Goal: Information Seeking & Learning: Learn about a topic

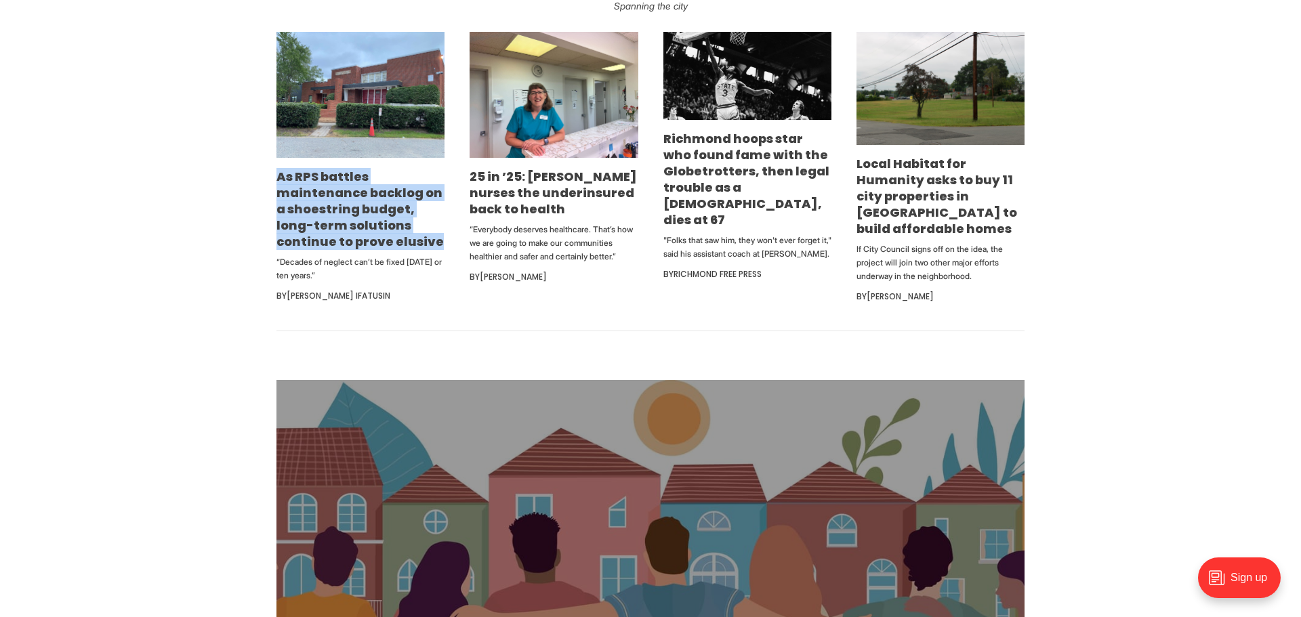
scroll to position [910, 0]
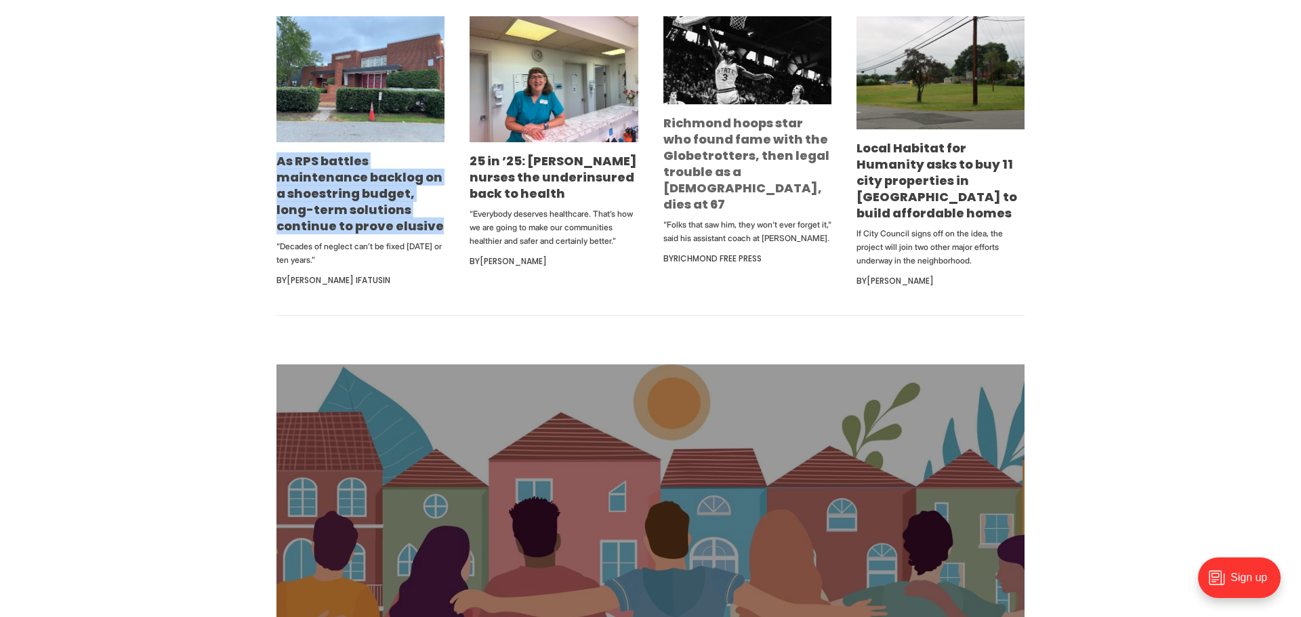
click at [734, 144] on link "Richmond hoops star who found fame with the Globetrotters, then legal trouble a…" at bounding box center [746, 164] width 166 height 98
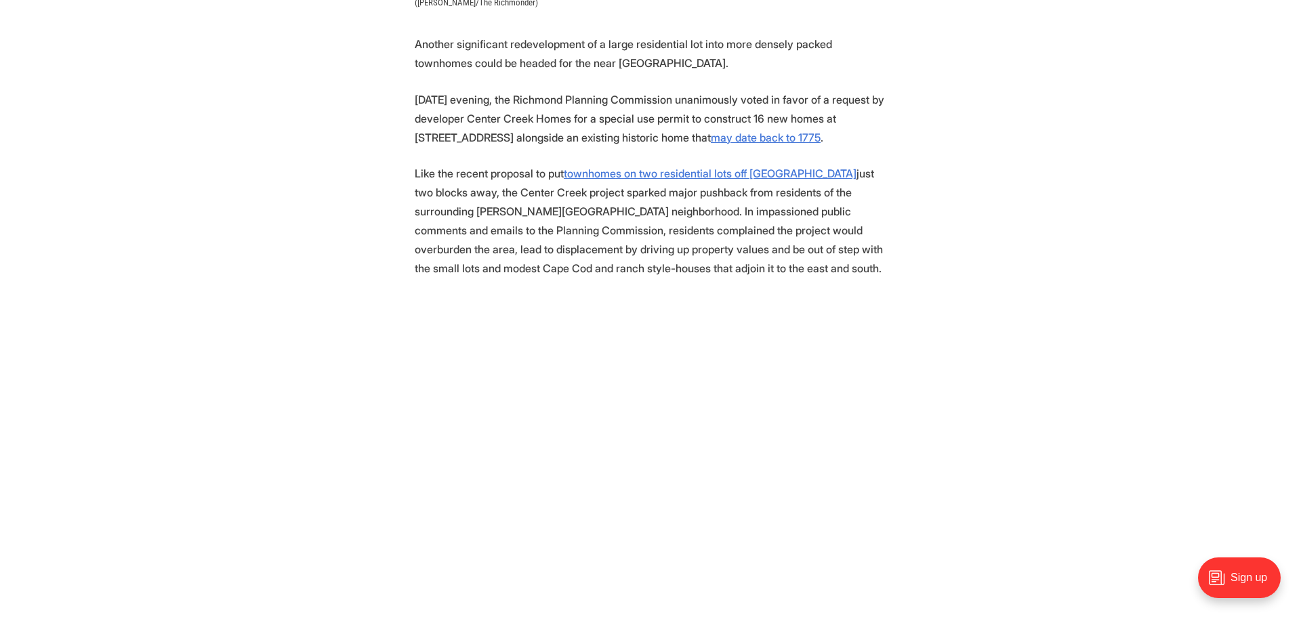
scroll to position [655, 0]
click at [476, 115] on p "On Tuesday evening, the Richmond Planning Commission unanimously voted in favor…" at bounding box center [651, 115] width 472 height 57
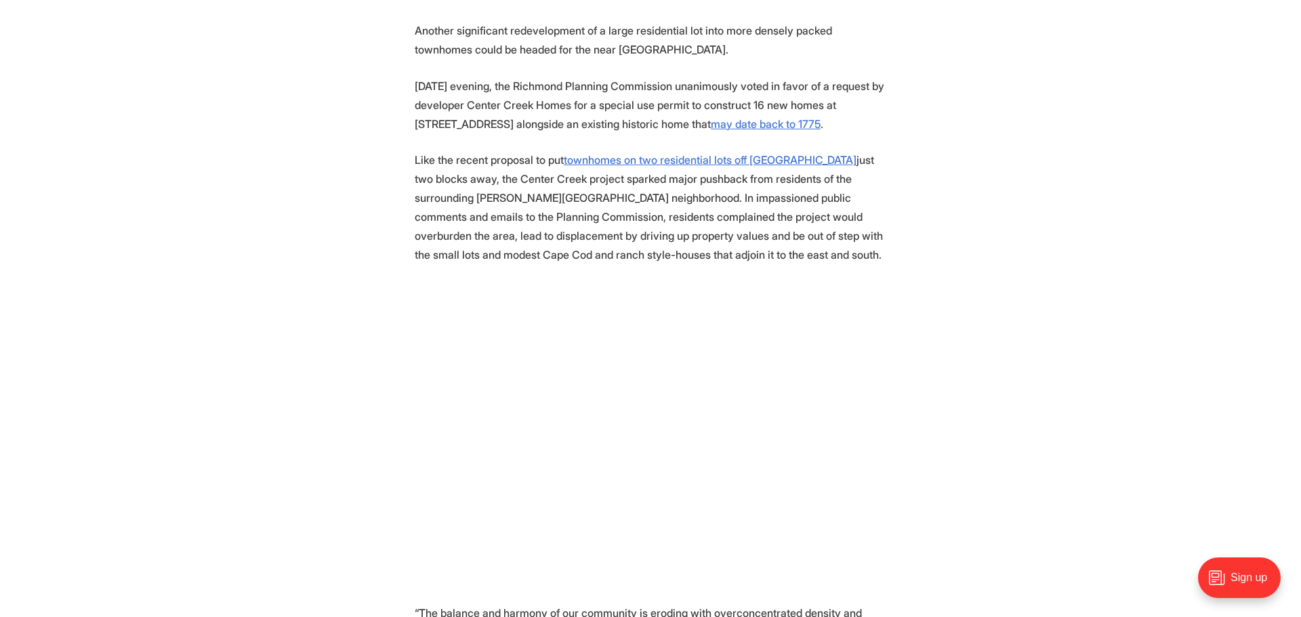
scroll to position [669, 0]
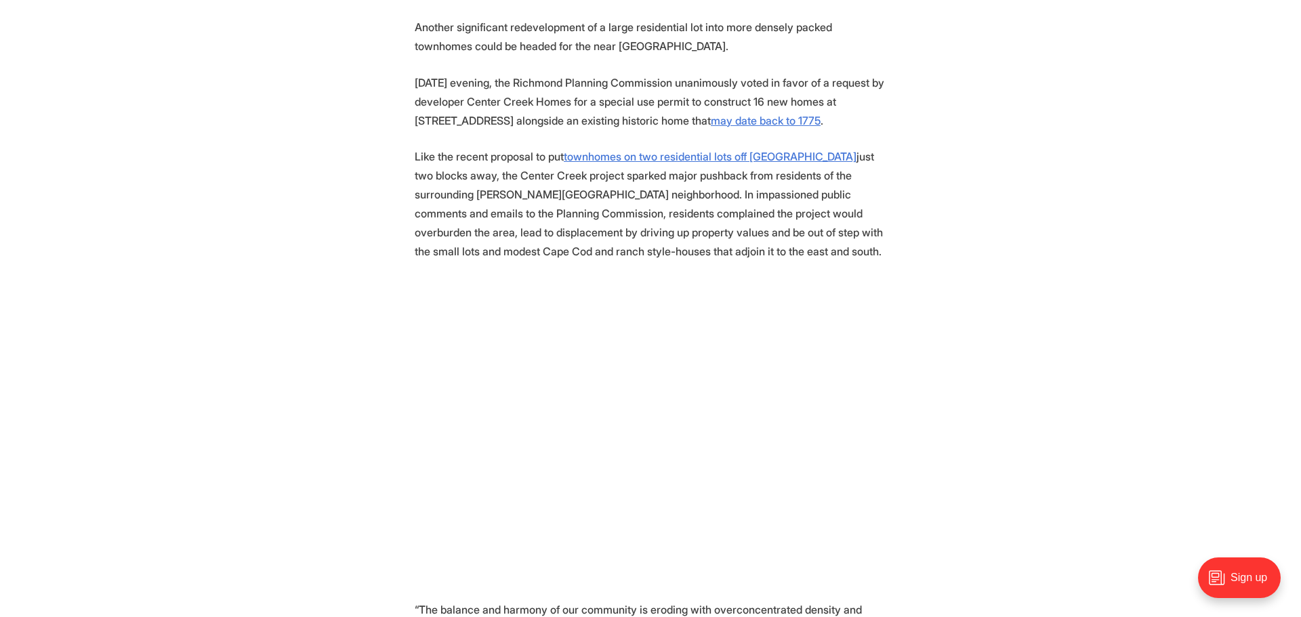
click at [491, 97] on p "On Tuesday evening, the Richmond Planning Commission unanimously voted in favor…" at bounding box center [651, 101] width 472 height 57
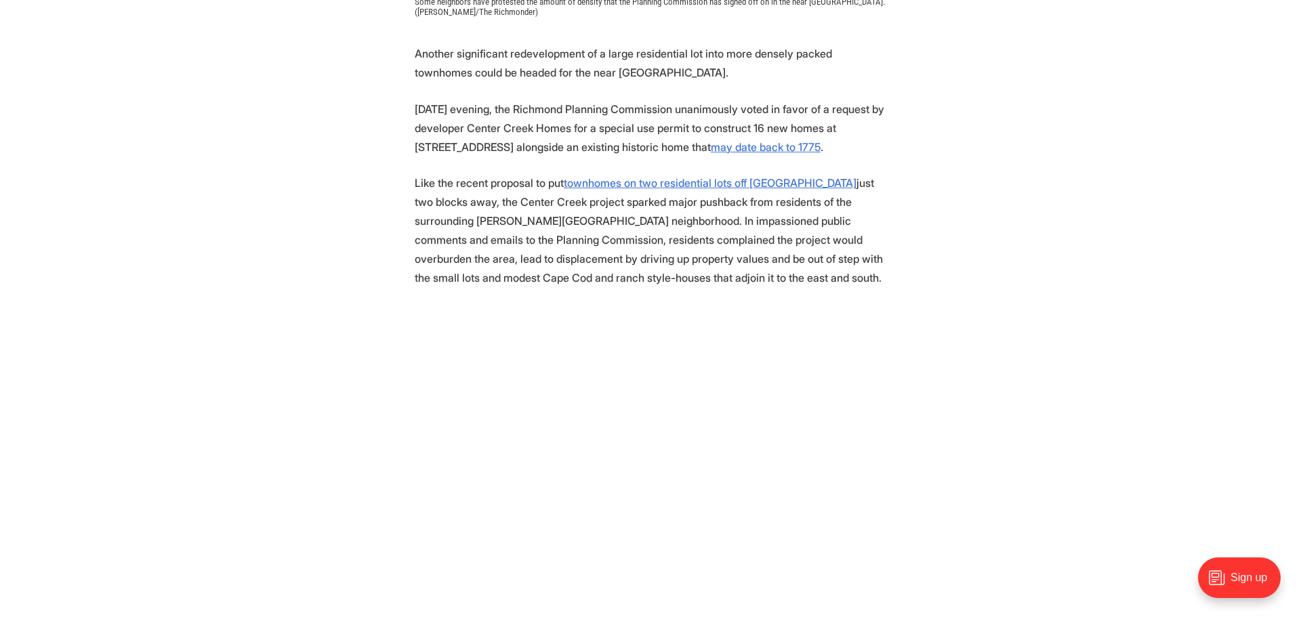
scroll to position [682, 0]
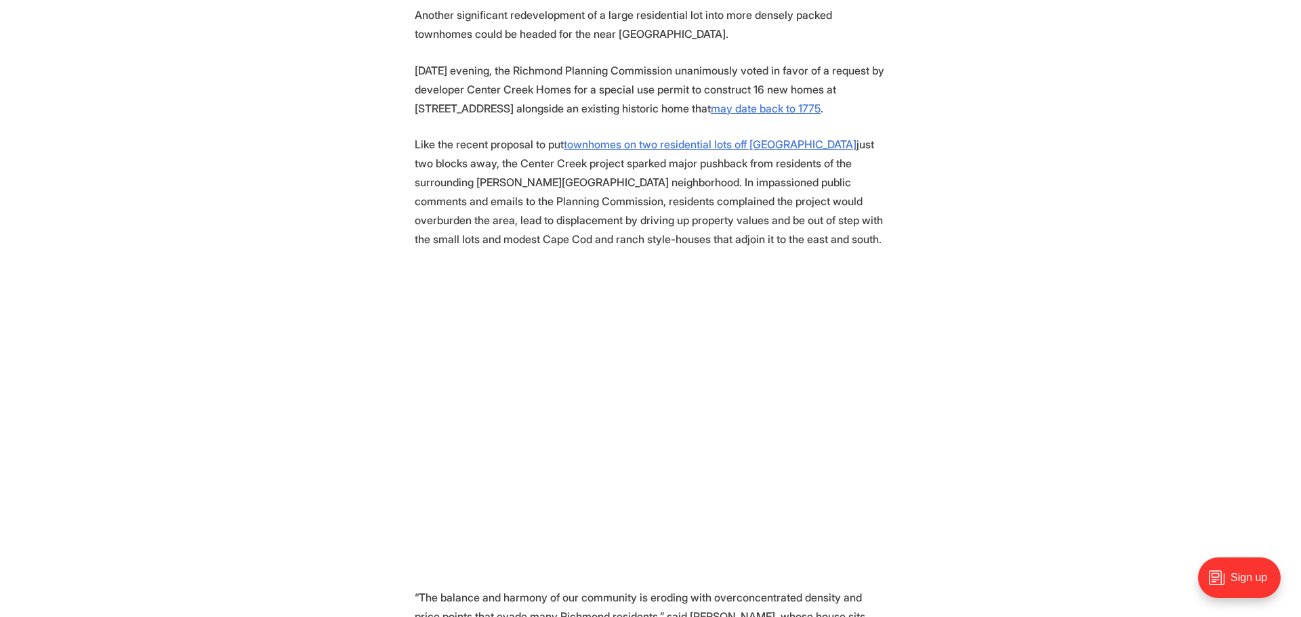
click at [535, 192] on p "Like the recent proposal to put townhomes on two residential lots off Hanover A…" at bounding box center [651, 192] width 472 height 114
click at [530, 184] on p "Like the recent proposal to put townhomes on two residential lots off Hanover A…" at bounding box center [651, 192] width 472 height 114
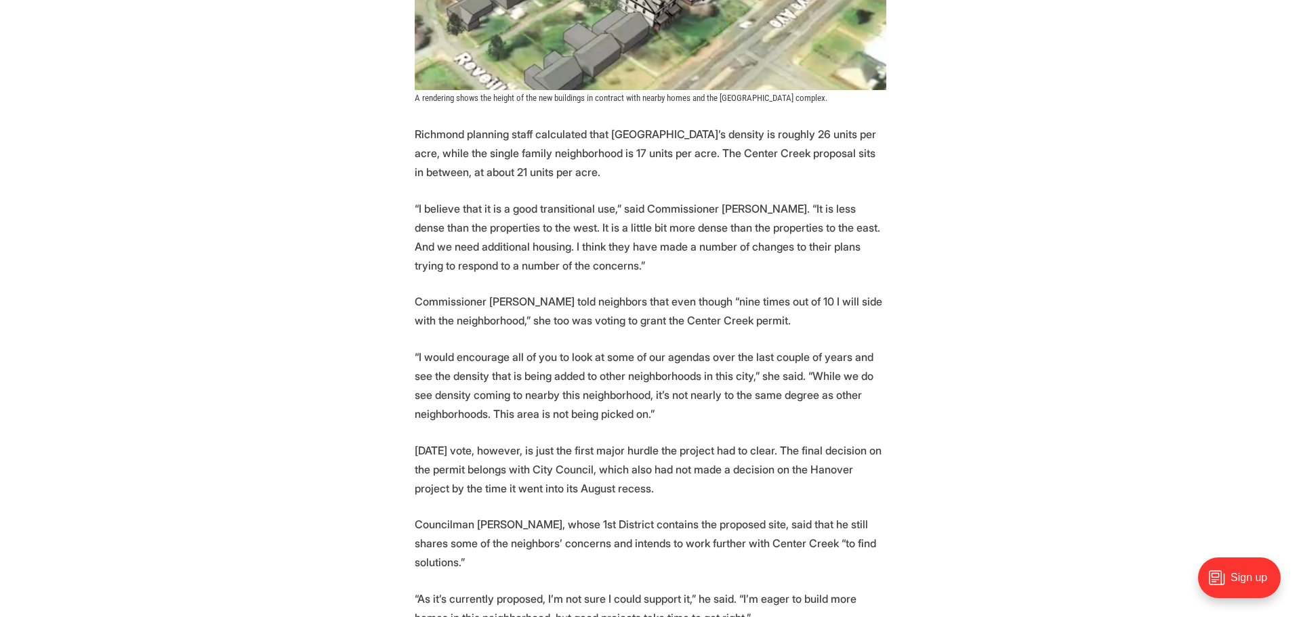
scroll to position [1593, 0]
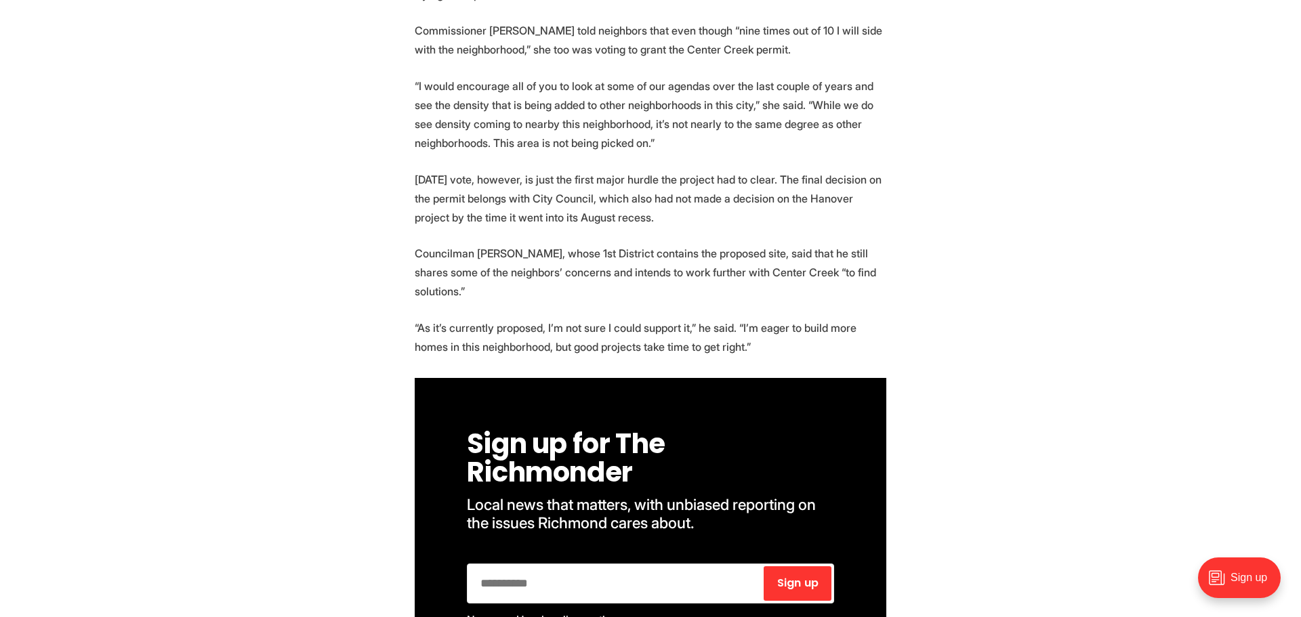
click at [692, 196] on p "Tuesday’s vote, however, is just the first major hurdle the project had to clea…" at bounding box center [651, 198] width 472 height 57
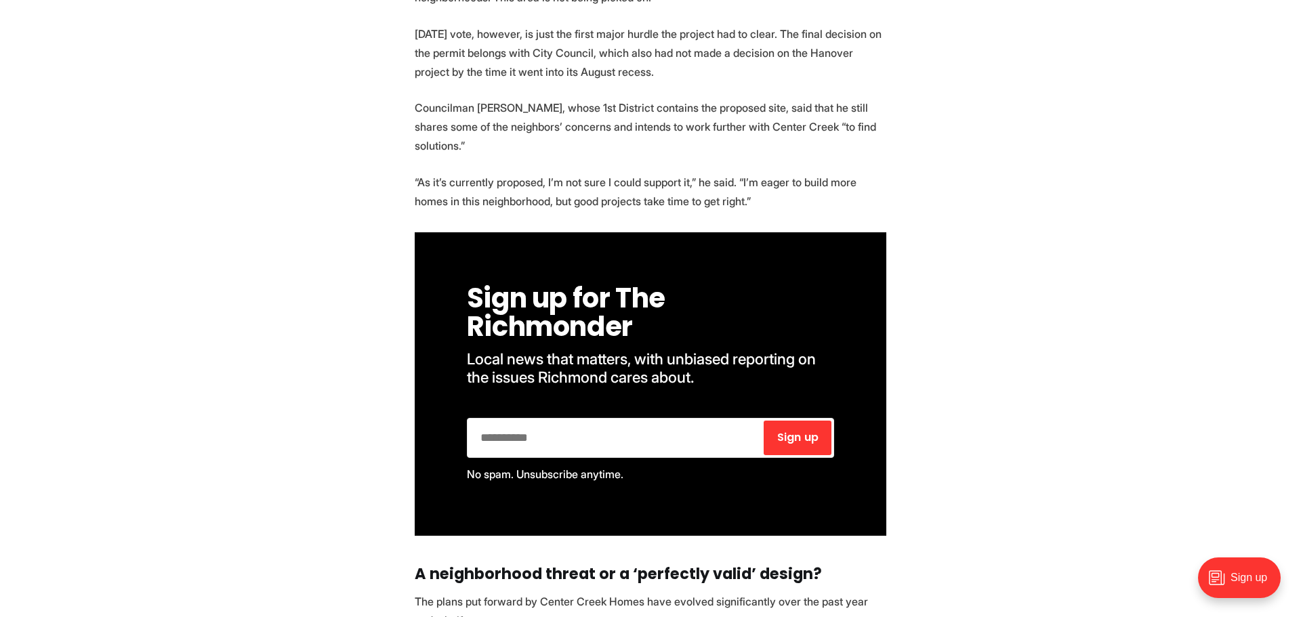
scroll to position [2018, 0]
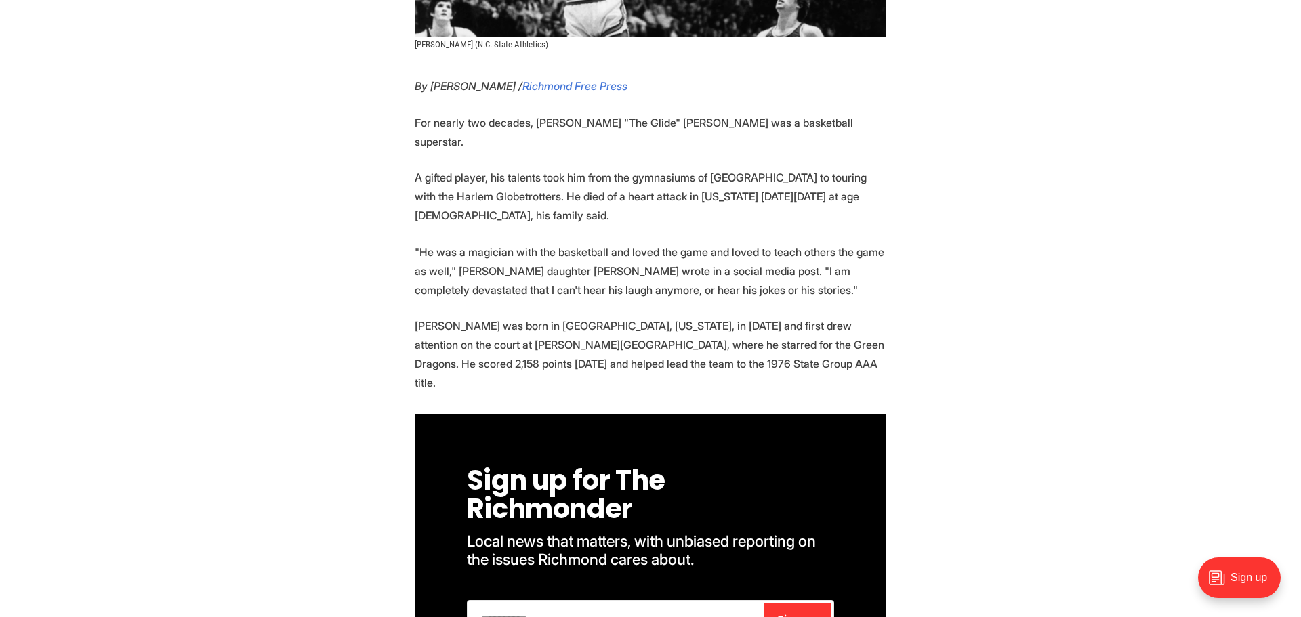
click at [480, 168] on p "A gifted player, his talents took him from the gymnasiums of Richmond Public Sc…" at bounding box center [651, 196] width 472 height 57
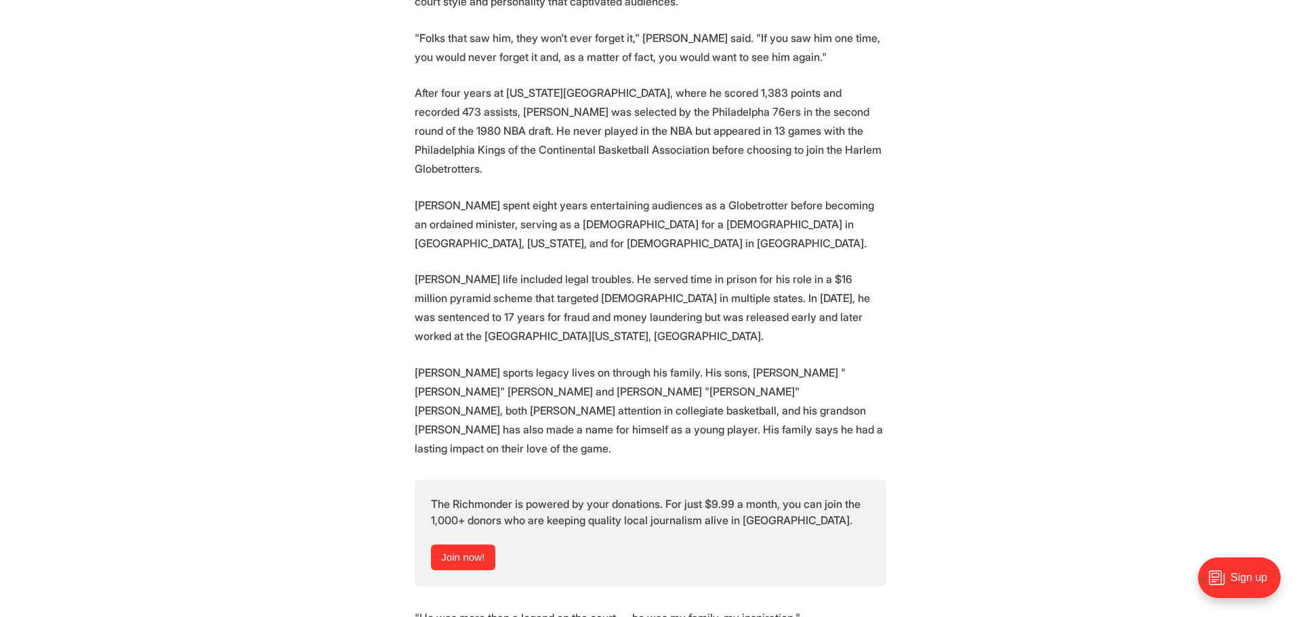
scroll to position [1426, 0]
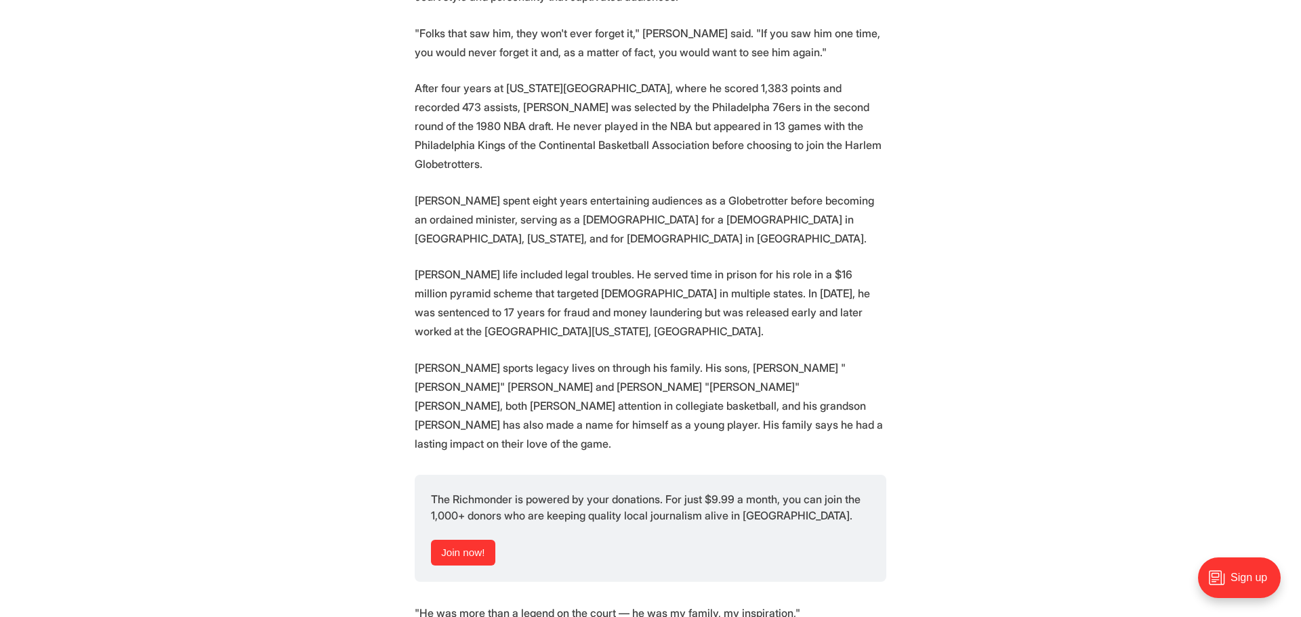
click at [663, 191] on p "Austin spent eight years entertaining audiences as a Globetrotter before becomi…" at bounding box center [651, 219] width 472 height 57
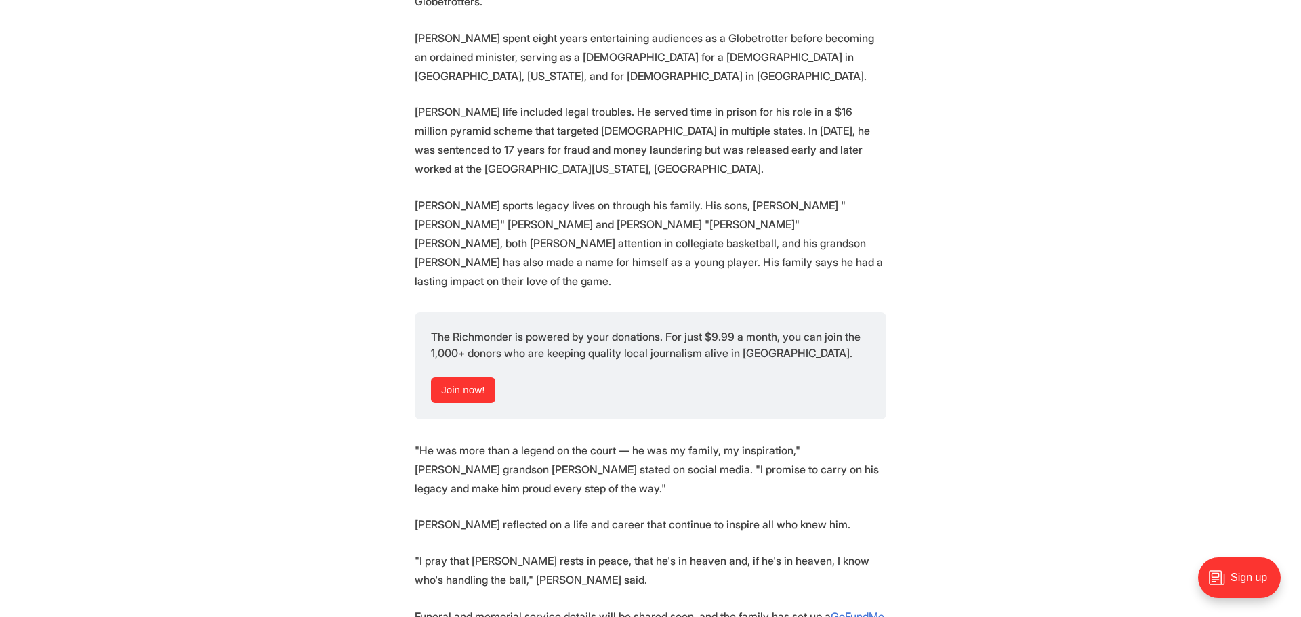
scroll to position [1598, 0]
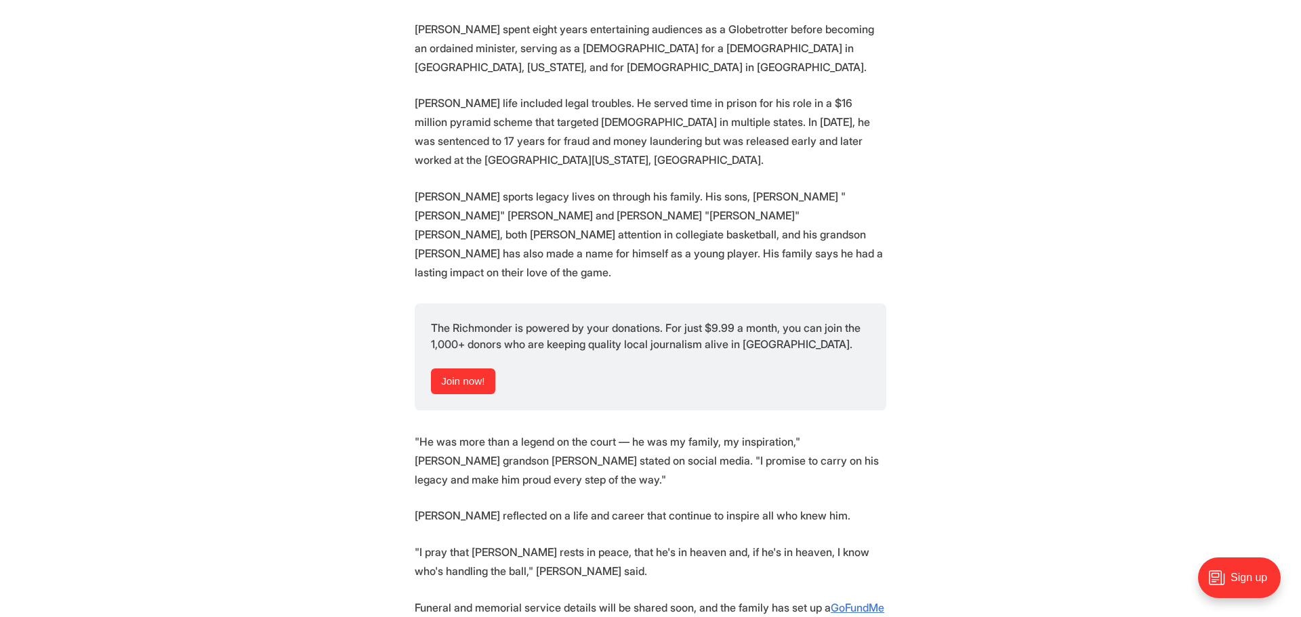
click at [647, 93] on p "Austin's life included legal troubles. He served time in prison for his role in…" at bounding box center [651, 131] width 472 height 76
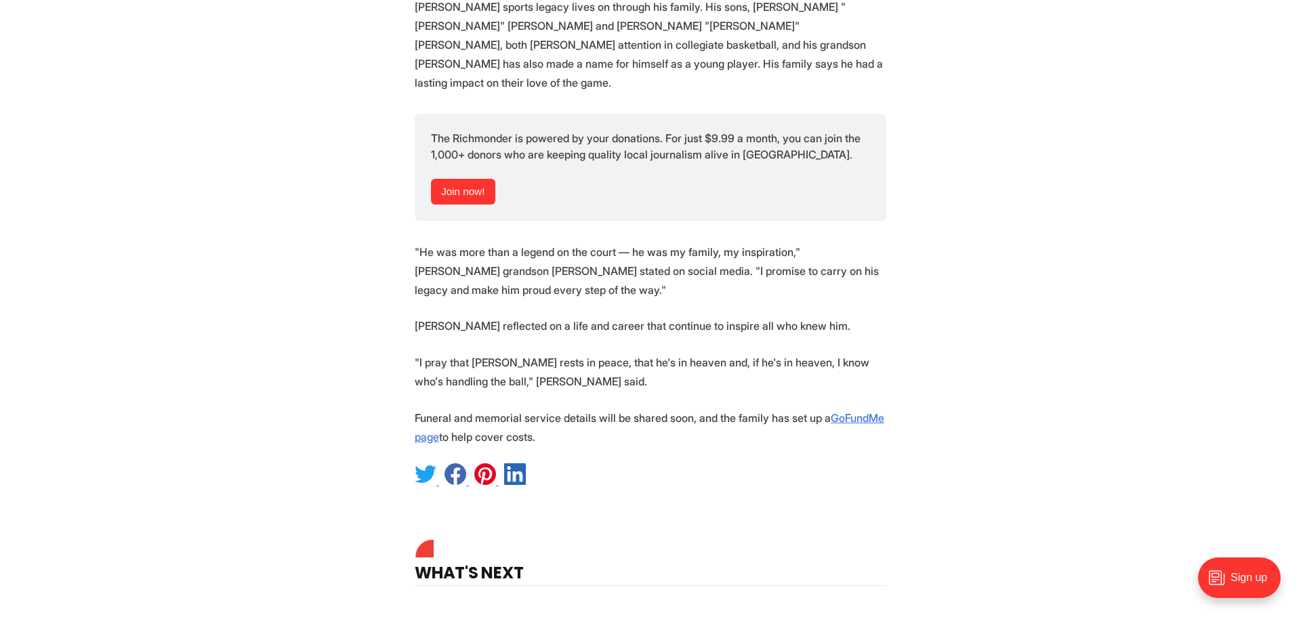
scroll to position [1791, 0]
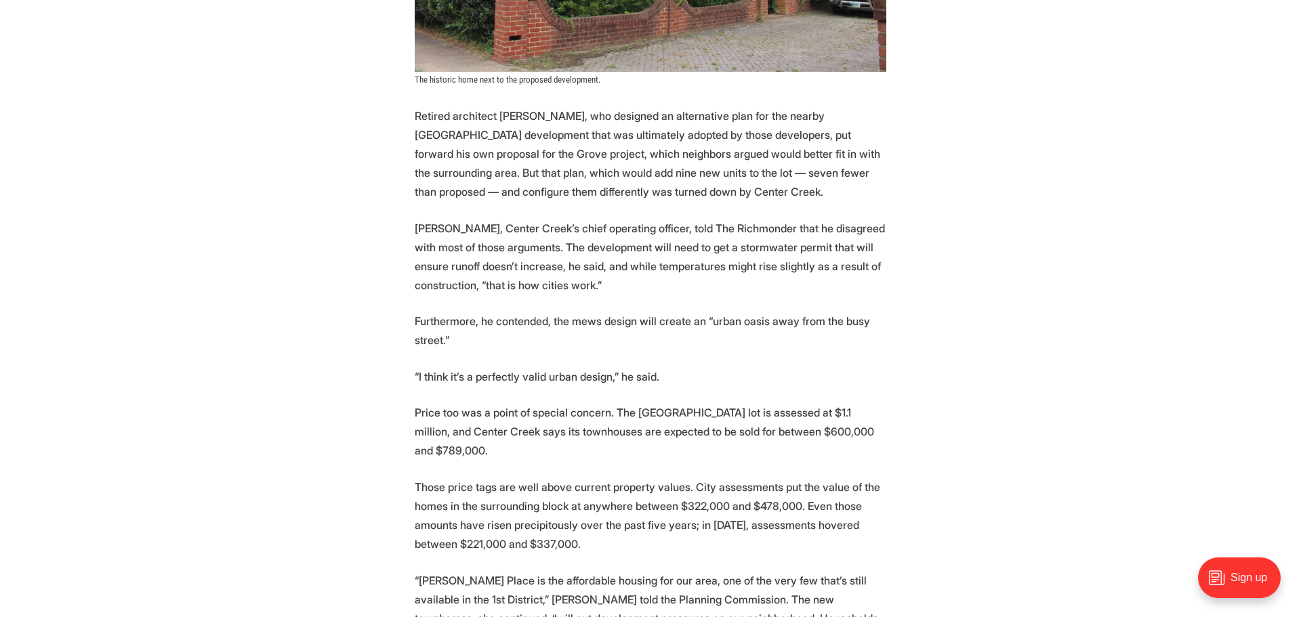
scroll to position [3642, 0]
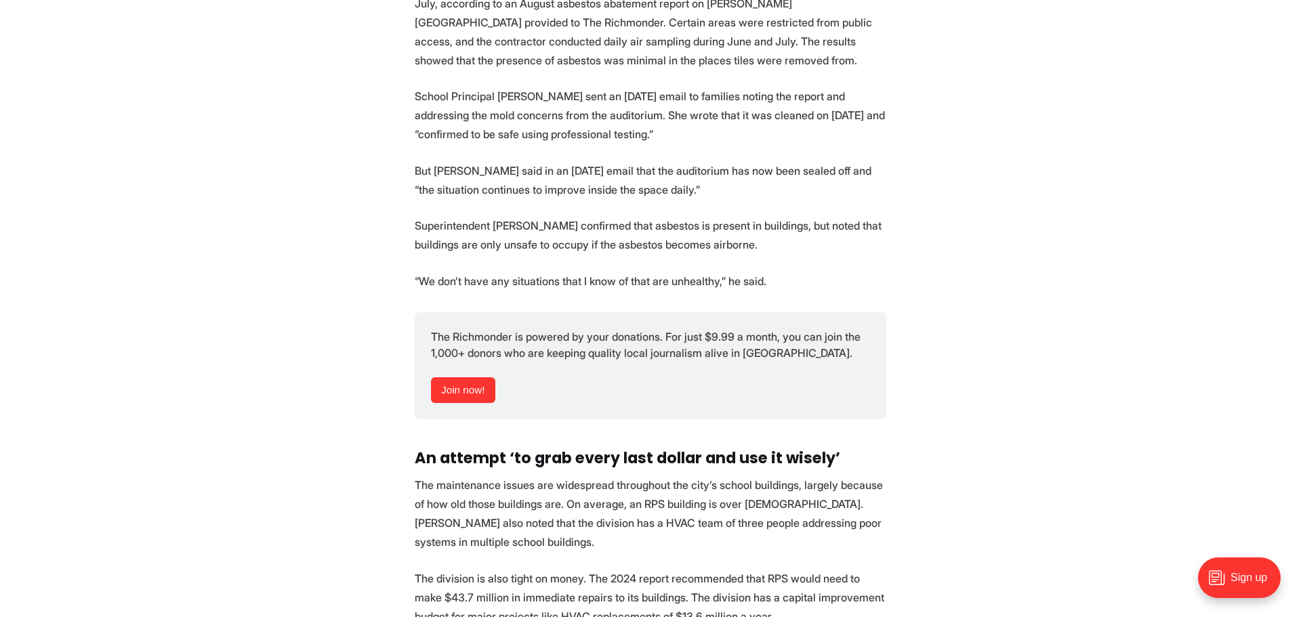
scroll to position [2334, 0]
